Goal: Transaction & Acquisition: Subscribe to service/newsletter

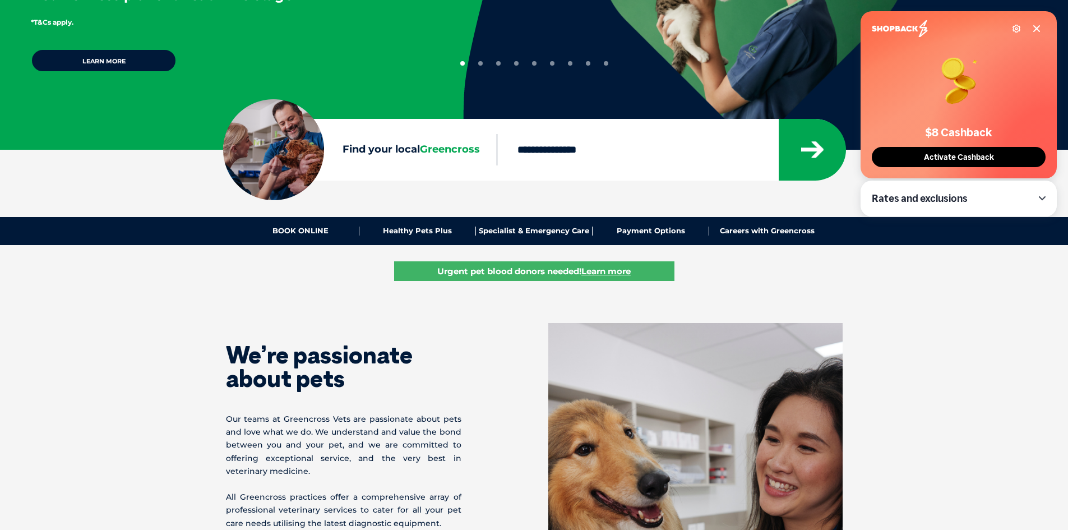
scroll to position [448, 0]
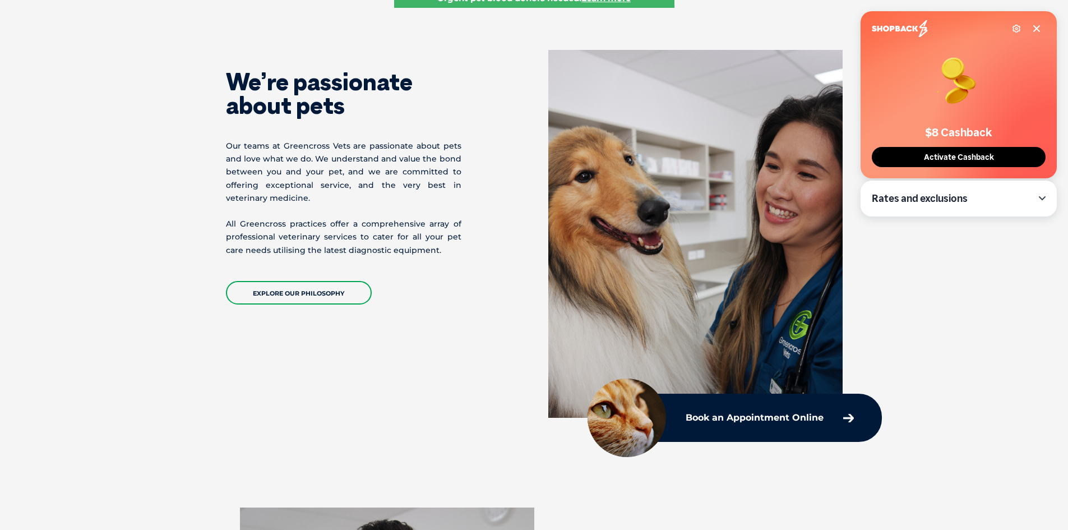
click at [935, 159] on span "Activate Cashback" at bounding box center [958, 157] width 77 height 10
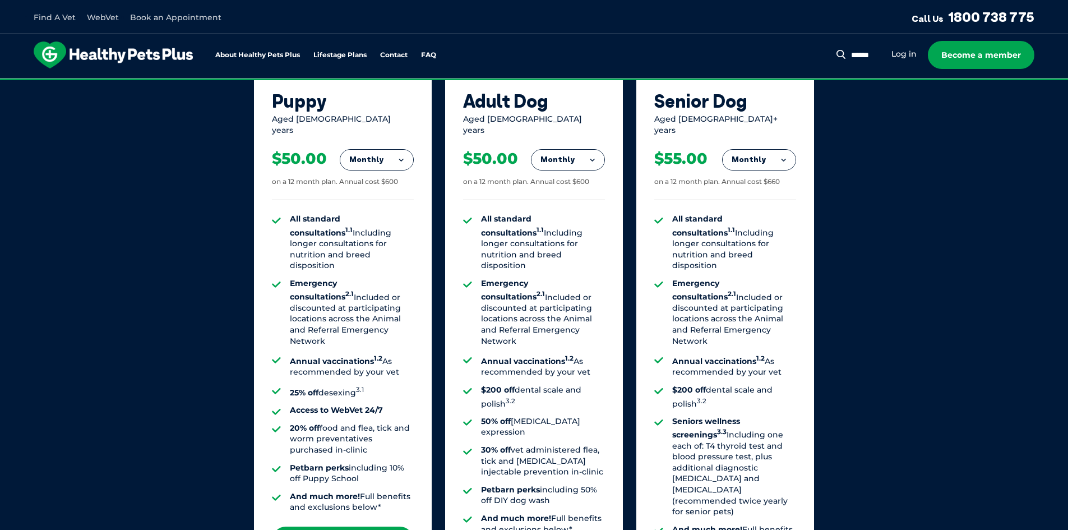
scroll to position [729, 0]
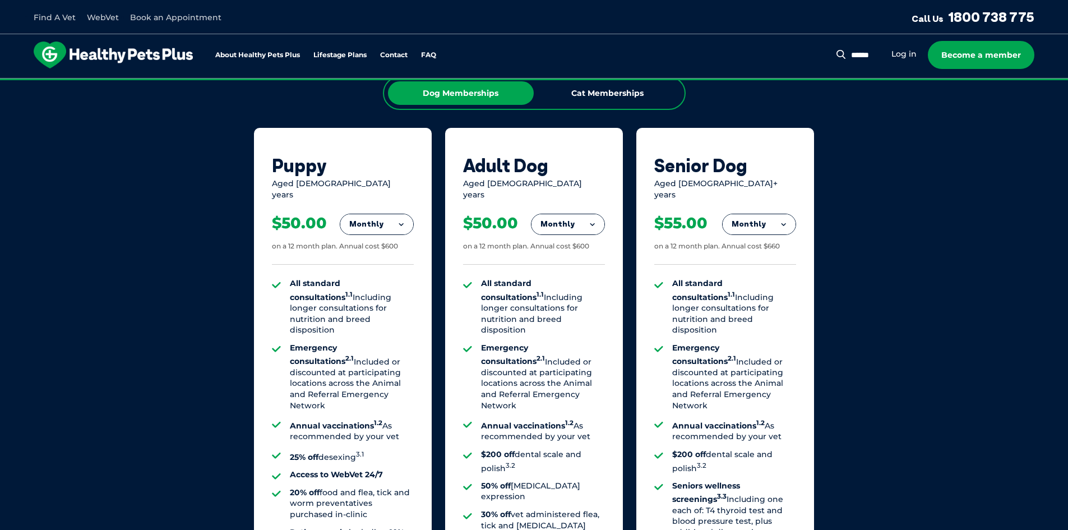
click at [580, 214] on button "Monthly" at bounding box center [567, 224] width 73 height 20
click at [572, 270] on li "Monthly" at bounding box center [567, 274] width 73 height 26
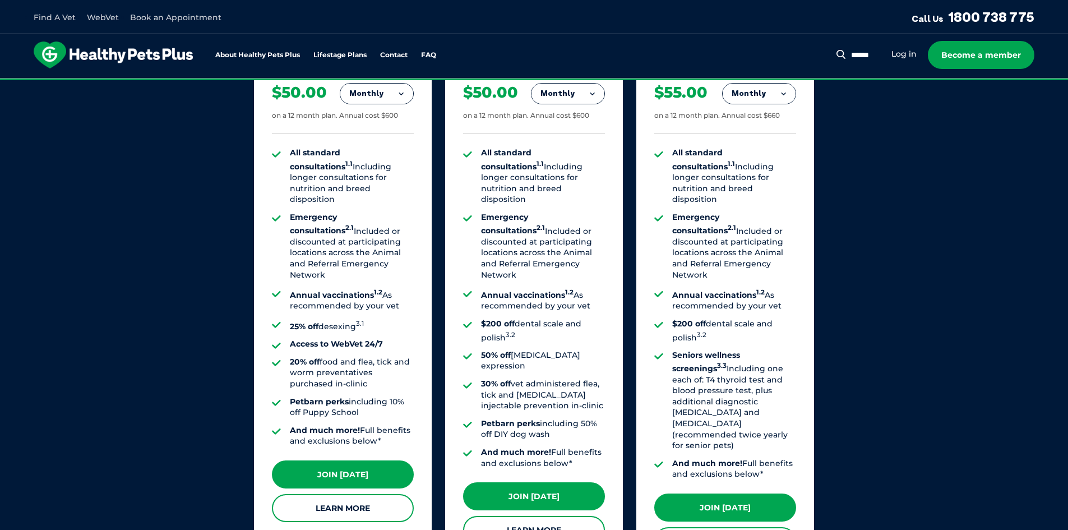
scroll to position [897, 0]
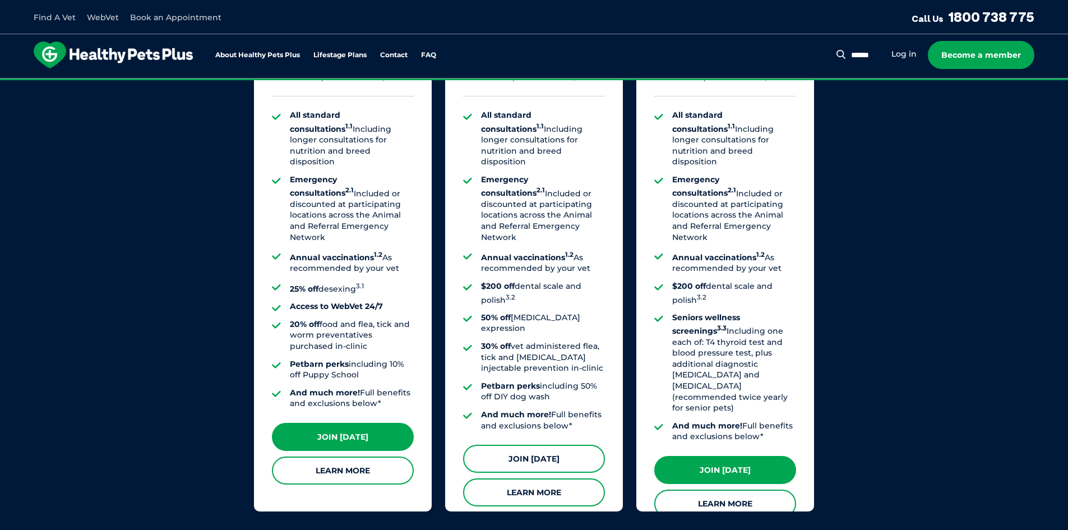
click at [560, 444] on link "Join [DATE]" at bounding box center [534, 458] width 142 height 28
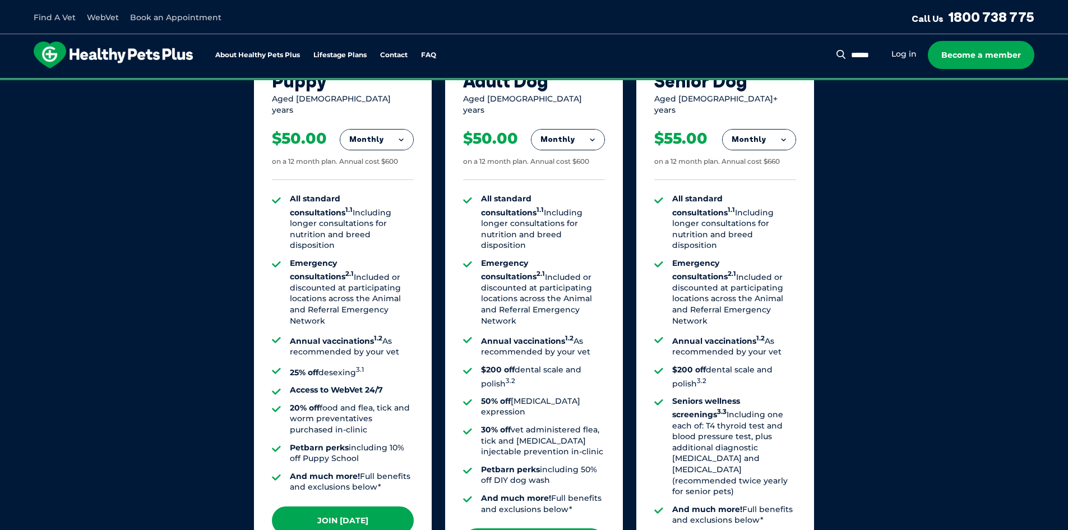
scroll to position [673, 0]
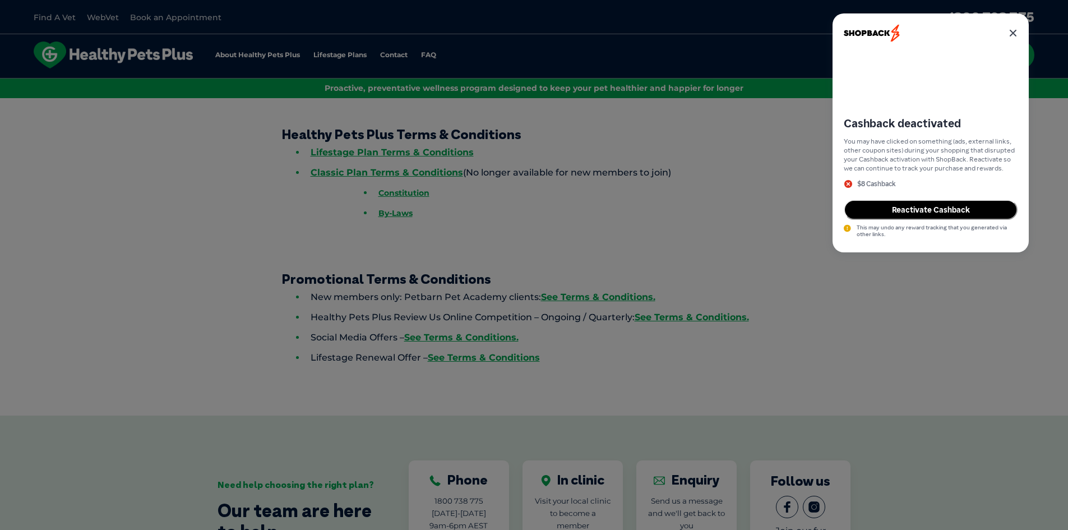
click at [956, 208] on button "Reactivate Cashback" at bounding box center [931, 210] width 174 height 20
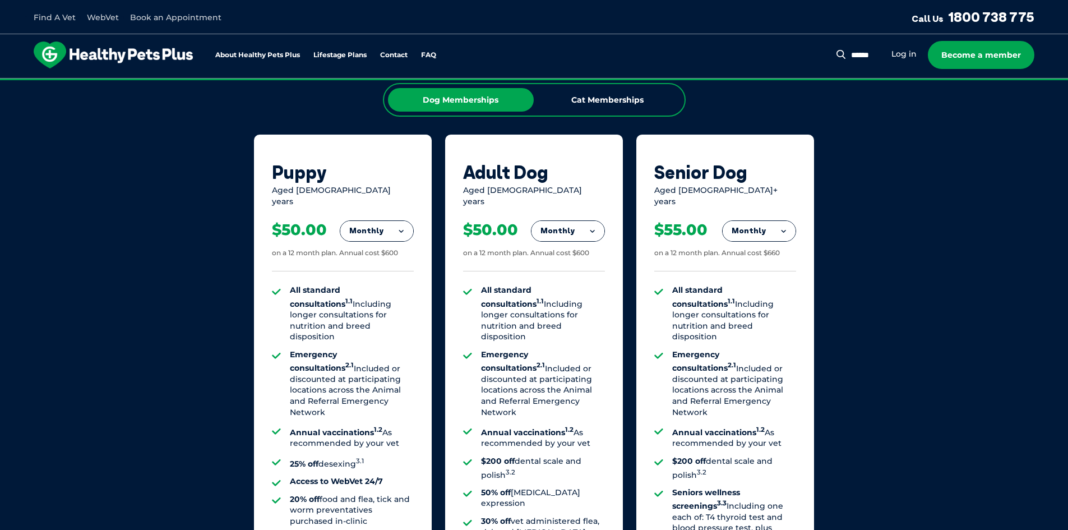
scroll to position [729, 0]
